Goal: Task Accomplishment & Management: Complete application form

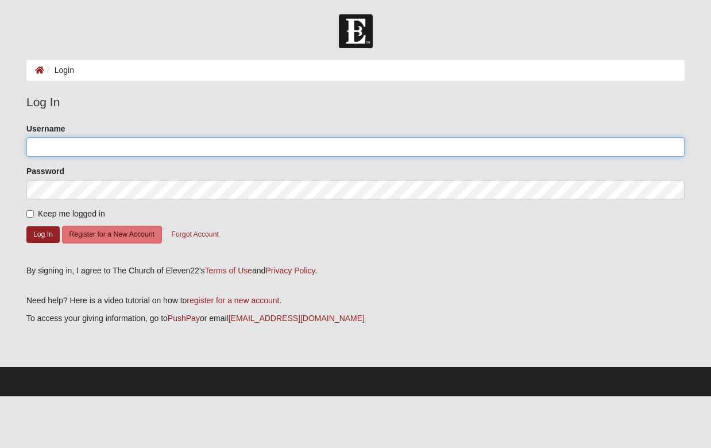
type input "[PERSON_NAME]"
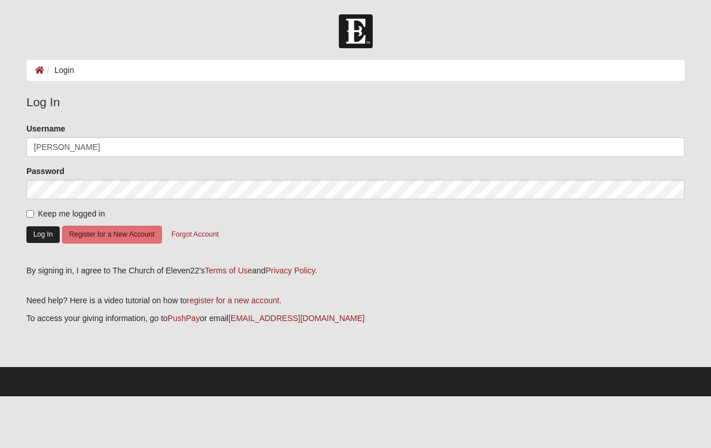
click at [44, 232] on button "Log In" at bounding box center [42, 234] width 33 height 17
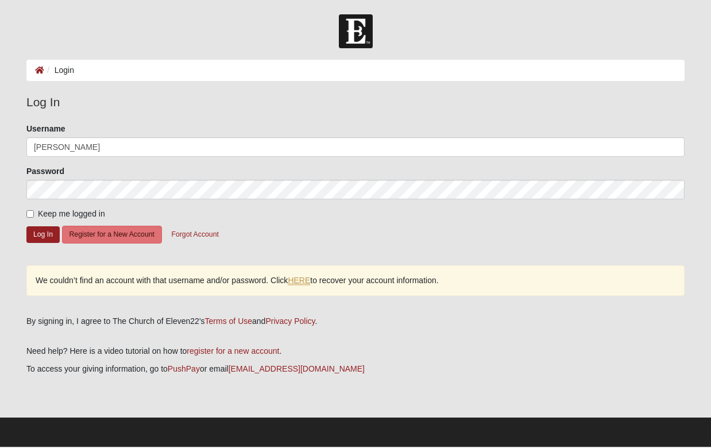
click at [296, 281] on link "HERE" at bounding box center [299, 281] width 22 height 10
click at [104, 227] on button "Register for a New Account" at bounding box center [112, 235] width 100 height 18
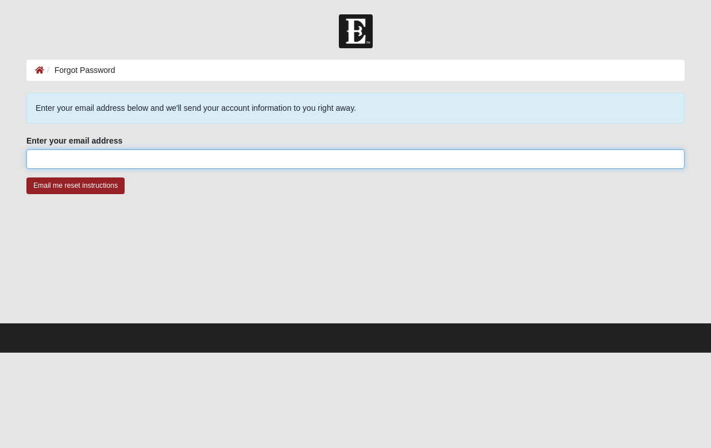
type input "[EMAIL_ADDRESS][DOMAIN_NAME]"
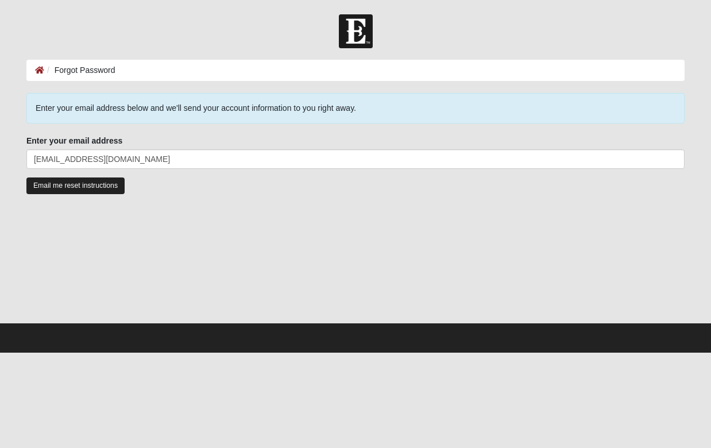
click at [48, 184] on input "Email me reset instructions" at bounding box center [75, 185] width 98 height 17
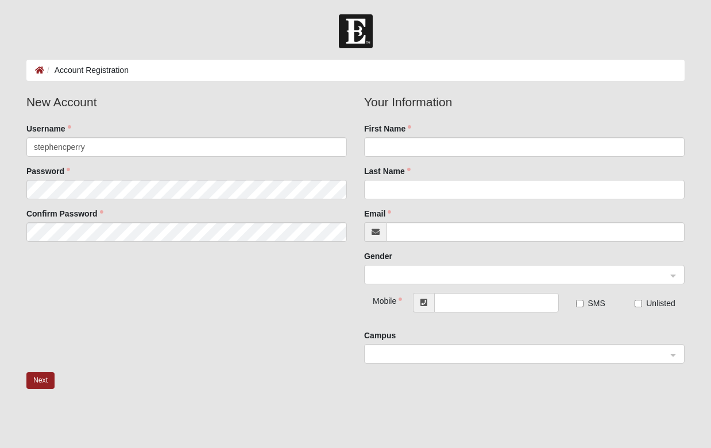
type input "stephencperry"
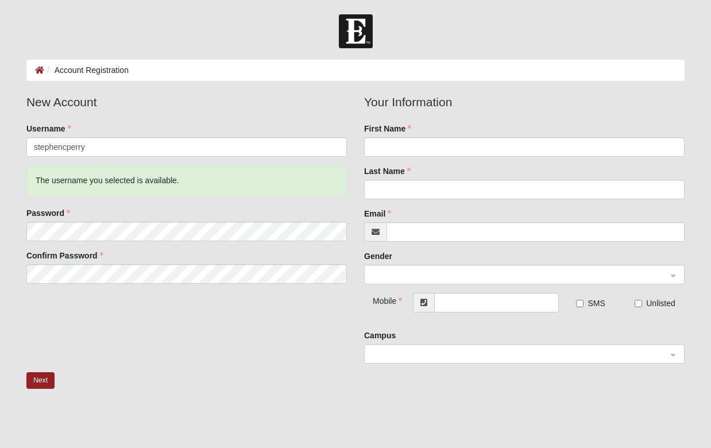
click at [80, 185] on div "The username you selected is available." at bounding box center [186, 180] width 320 height 30
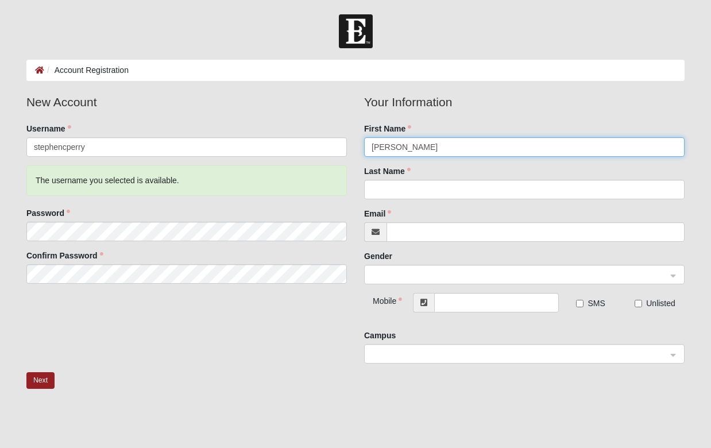
type input "Stephen"
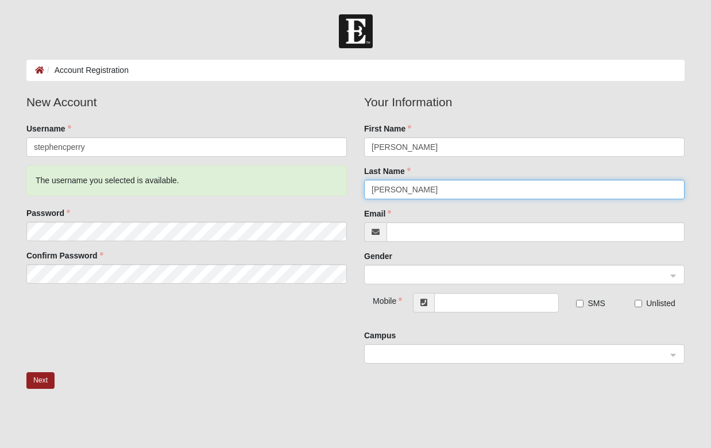
type input "Perry"
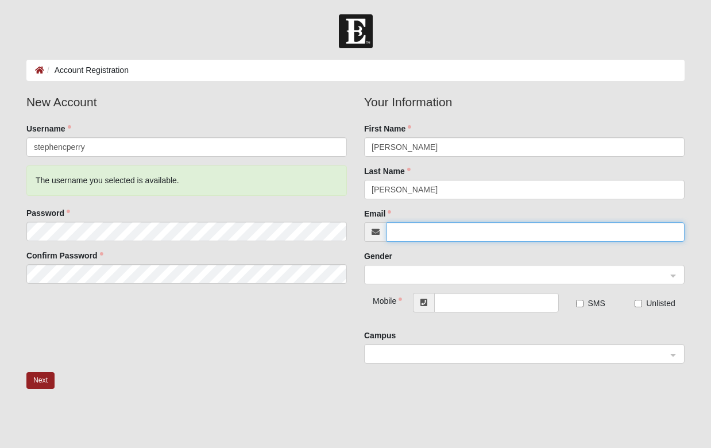
type input "stephencperry77@gmail.com"
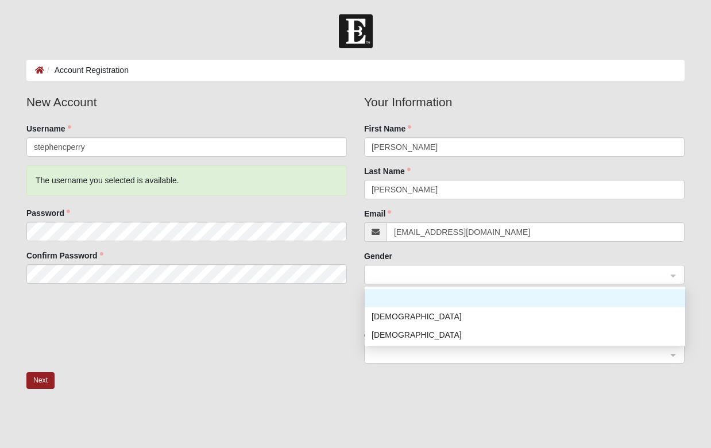
click at [393, 273] on span at bounding box center [518, 275] width 295 height 13
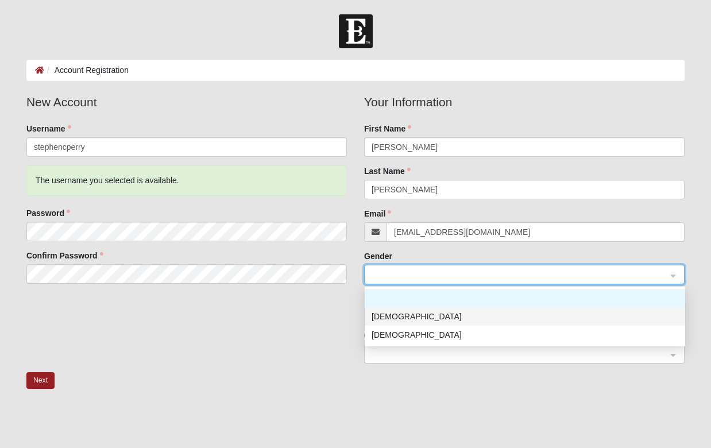
click at [388, 312] on div "Male" at bounding box center [524, 316] width 307 height 13
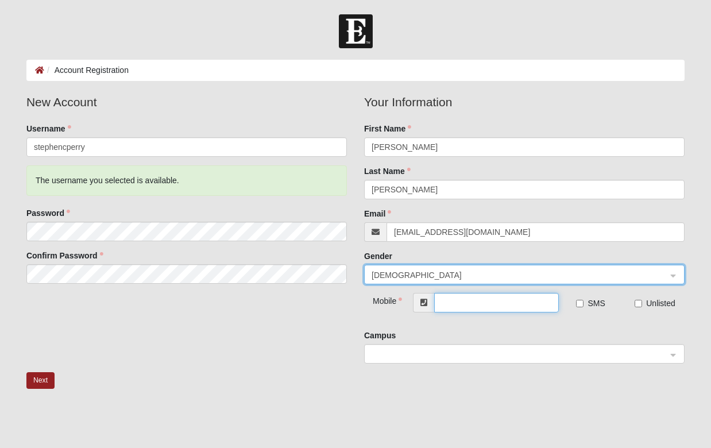
click at [443, 307] on input "text" at bounding box center [496, 303] width 125 height 20
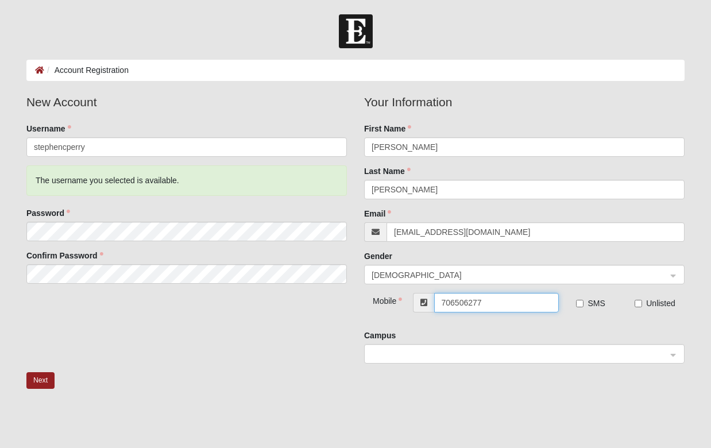
type input "(706) 506-2779"
click at [580, 303] on input "SMS" at bounding box center [579, 303] width 7 height 7
checkbox input "true"
click at [460, 357] on span at bounding box center [518, 354] width 295 height 13
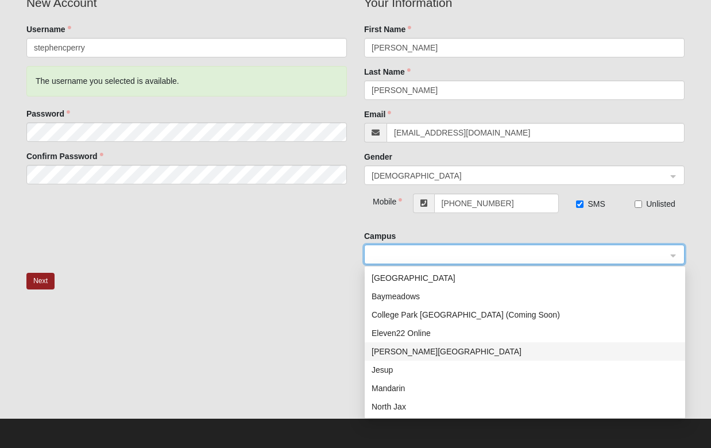
scroll to position [99, 0]
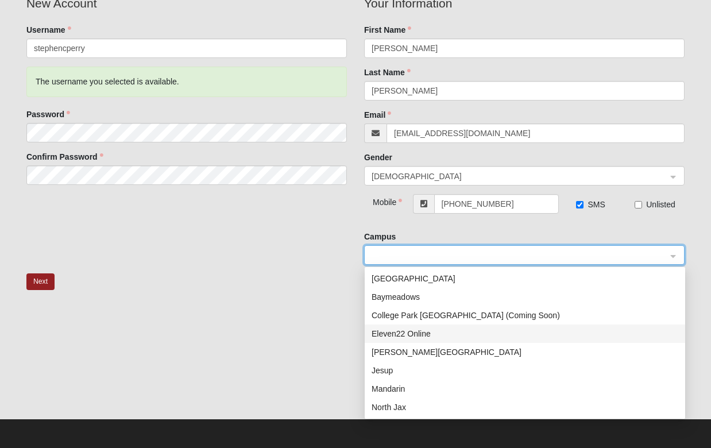
click at [403, 336] on div "Eleven22 Online" at bounding box center [524, 333] width 307 height 13
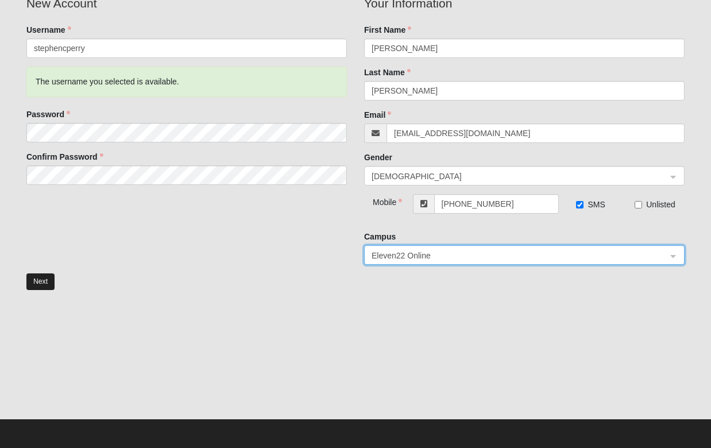
click at [33, 283] on button "Next" at bounding box center [40, 281] width 28 height 17
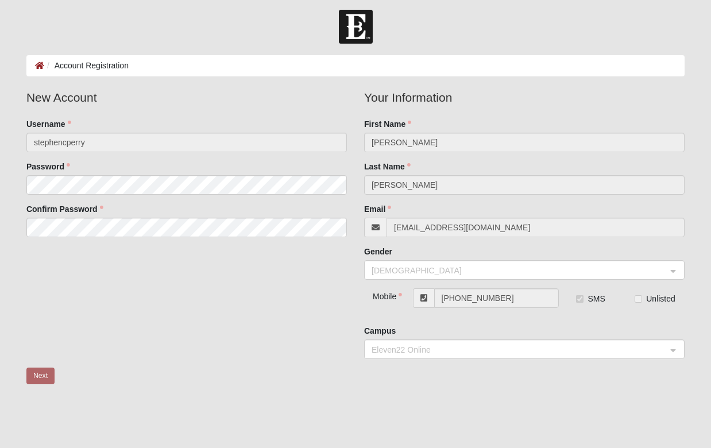
scroll to position [-2, 0]
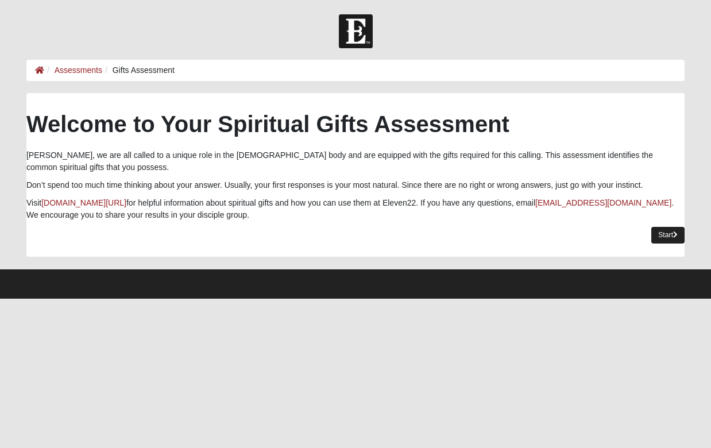
click at [664, 234] on link "Start" at bounding box center [667, 235] width 33 height 17
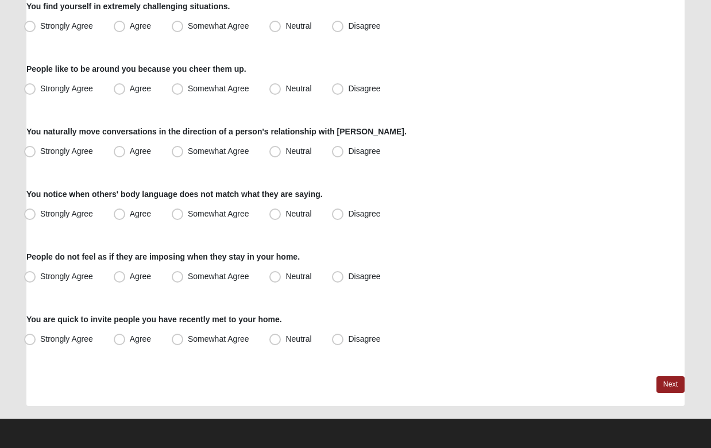
scroll to position [846, 0]
click at [664, 382] on link "Next" at bounding box center [670, 384] width 28 height 17
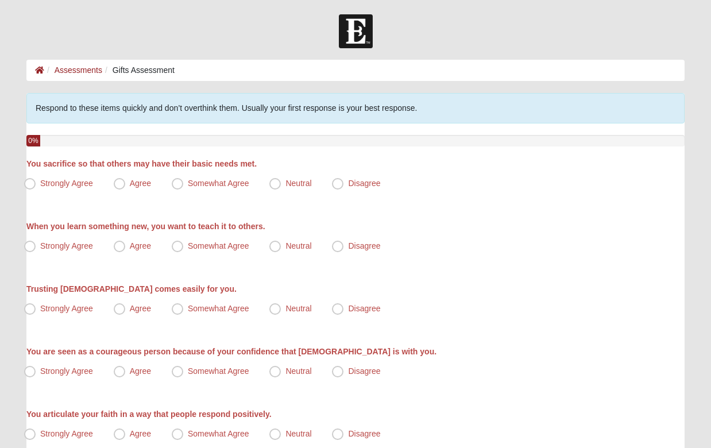
scroll to position [0, 0]
click at [76, 69] on link "Assessments" at bounding box center [79, 69] width 48 height 9
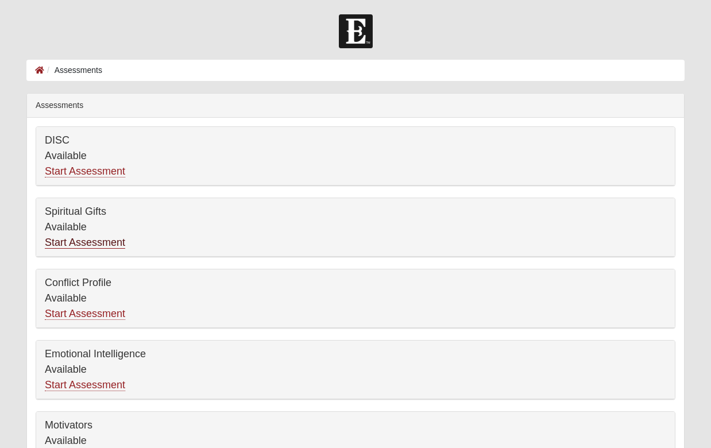
click at [92, 238] on link "Start Assessment" at bounding box center [85, 243] width 80 height 12
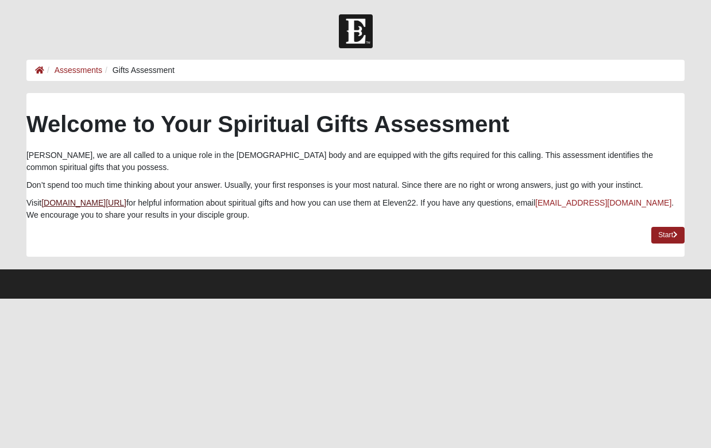
click at [81, 202] on link "coe22.com/resources" at bounding box center [83, 202] width 85 height 9
click at [260, 28] on div at bounding box center [355, 31] width 711 height 34
